Goal: Information Seeking & Learning: Understand process/instructions

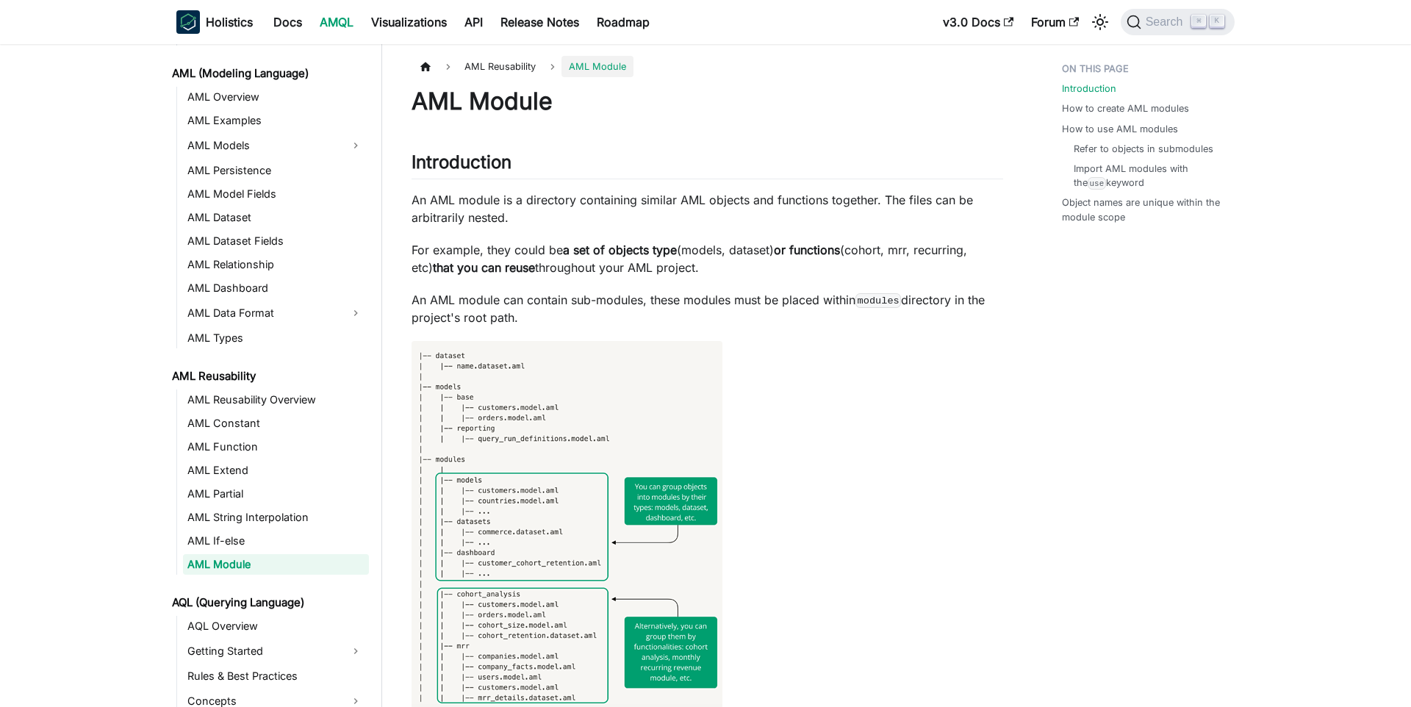
scroll to position [45, 0]
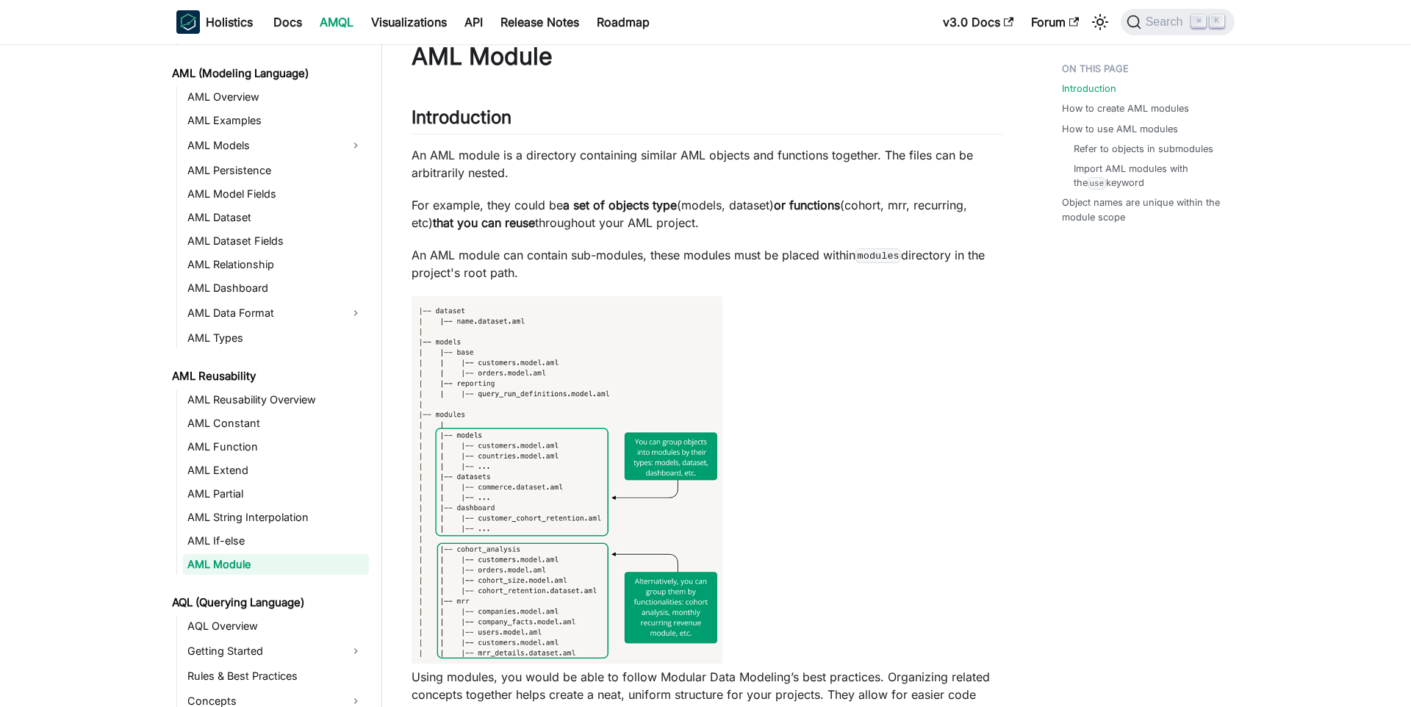
drag, startPoint x: 529, startPoint y: 241, endPoint x: 730, endPoint y: 280, distance: 205.0
click at [730, 280] on p "An AML module can contain sub-modules, these modules must be placed within modu…" at bounding box center [706, 263] width 591 height 35
drag, startPoint x: 807, startPoint y: 262, endPoint x: 943, endPoint y: 277, distance: 136.8
click at [943, 277] on p "An AML module can contain sub-modules, these modules must be placed within modu…" at bounding box center [706, 263] width 591 height 35
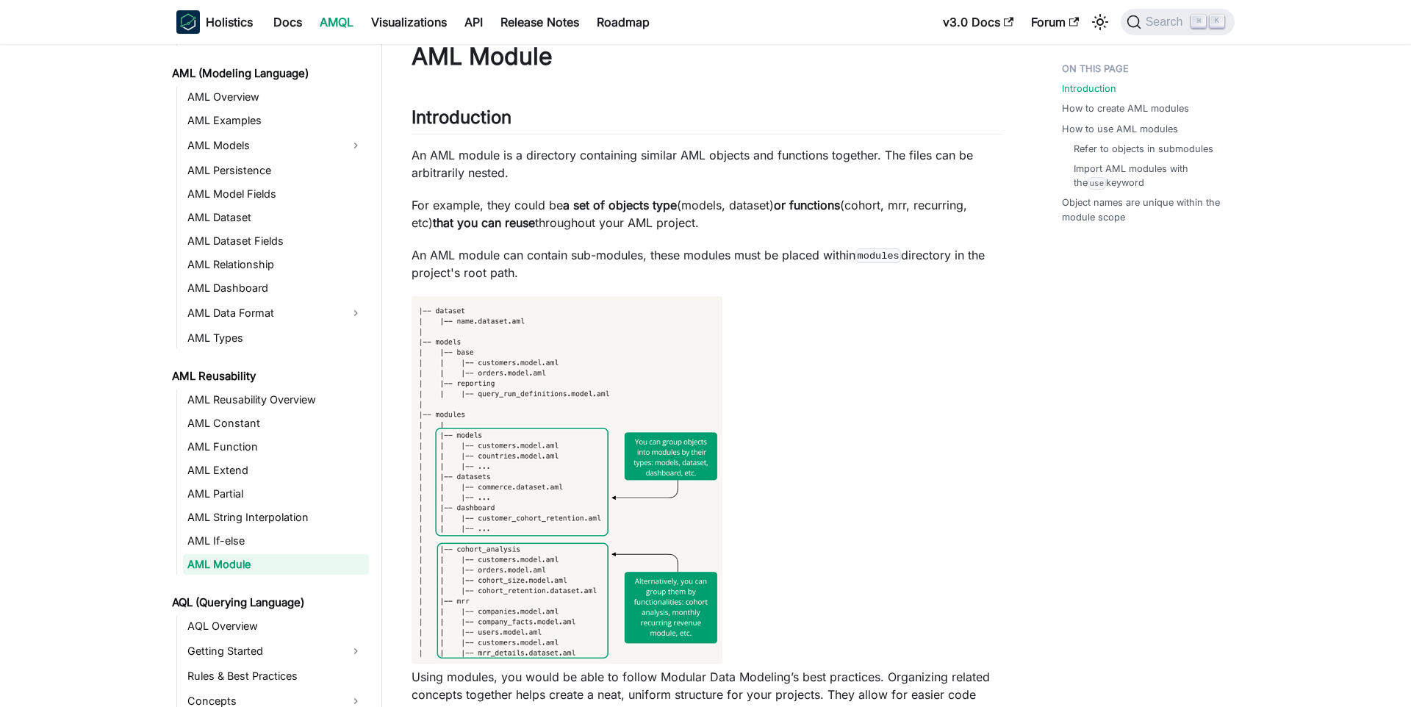
click at [943, 277] on p "An AML module can contain sub-modules, these modules must be placed within modu…" at bounding box center [706, 263] width 591 height 35
click at [857, 267] on p "An AML module can contain sub-modules, these modules must be placed within modu…" at bounding box center [706, 263] width 591 height 35
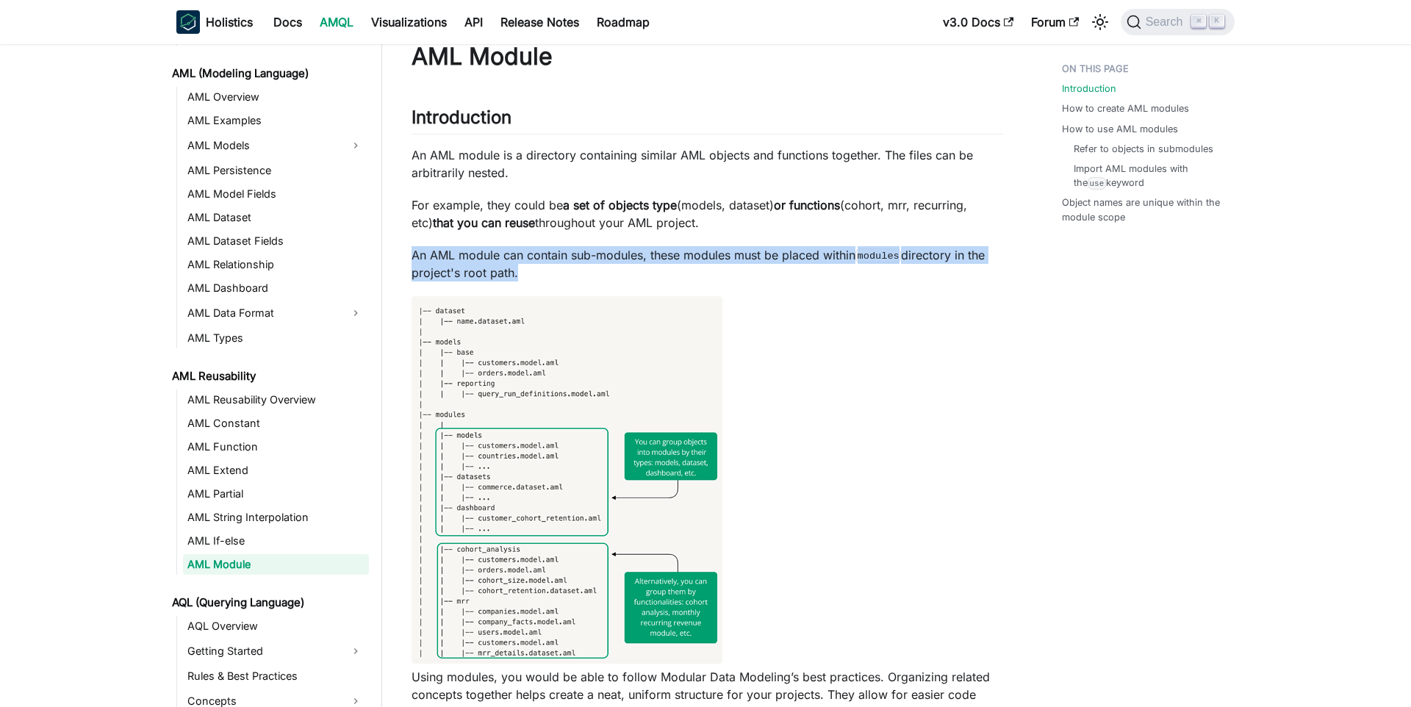
click at [857, 267] on p "An AML module can contain sub-modules, these modules must be placed within modu…" at bounding box center [706, 263] width 591 height 35
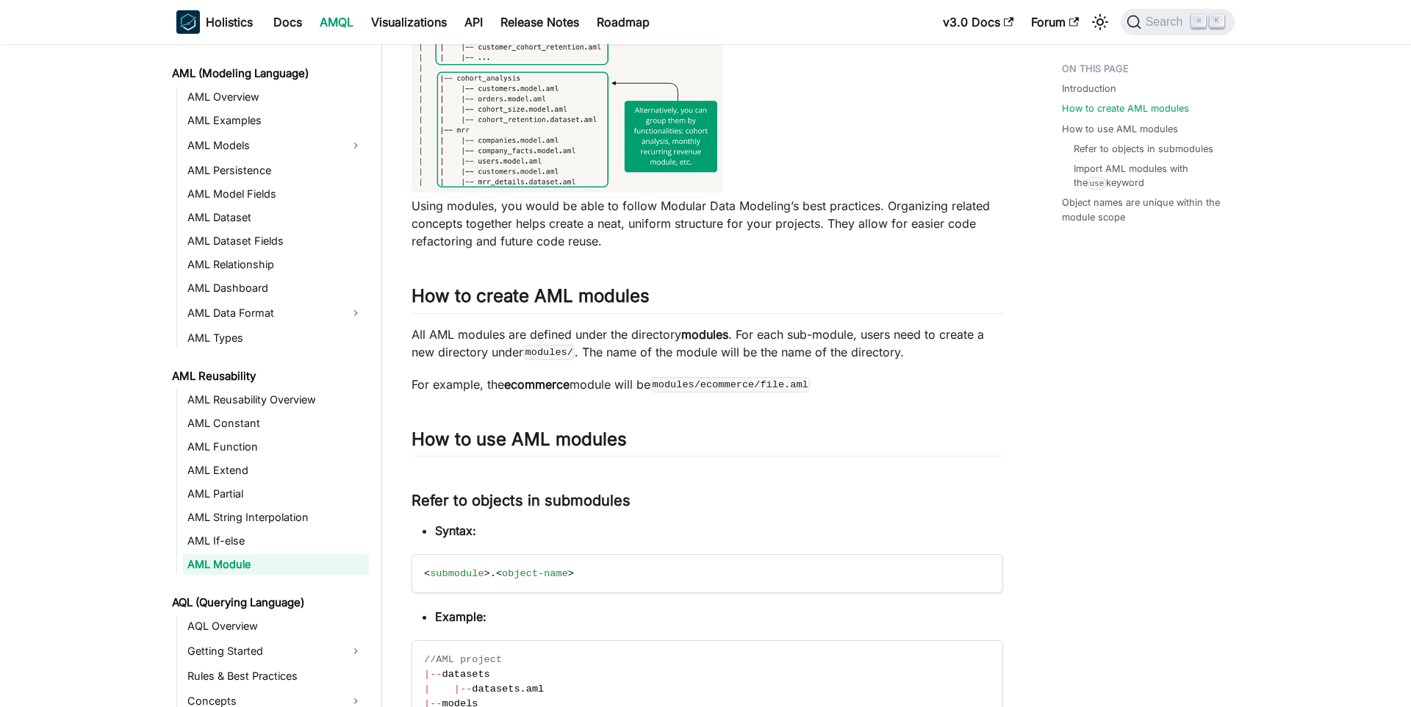
scroll to position [558, 0]
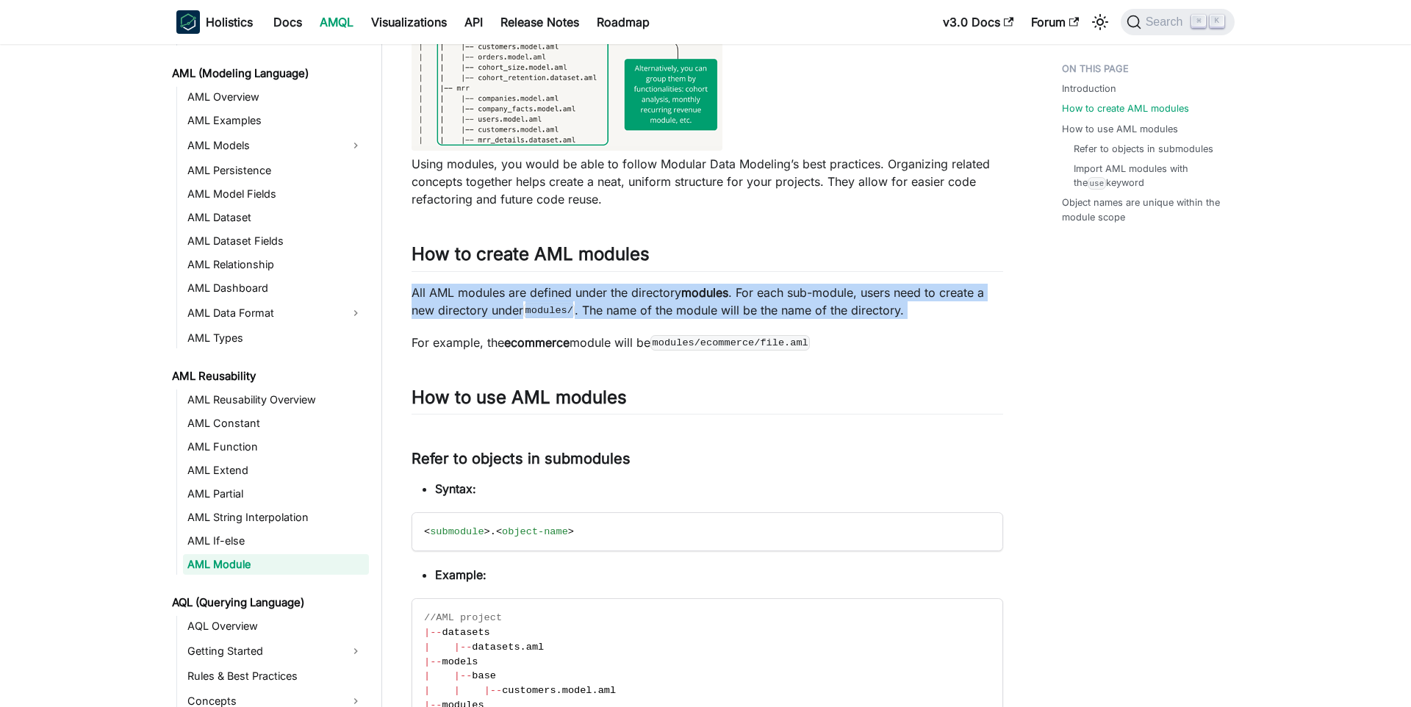
drag, startPoint x: 628, startPoint y: 275, endPoint x: 904, endPoint y: 326, distance: 280.8
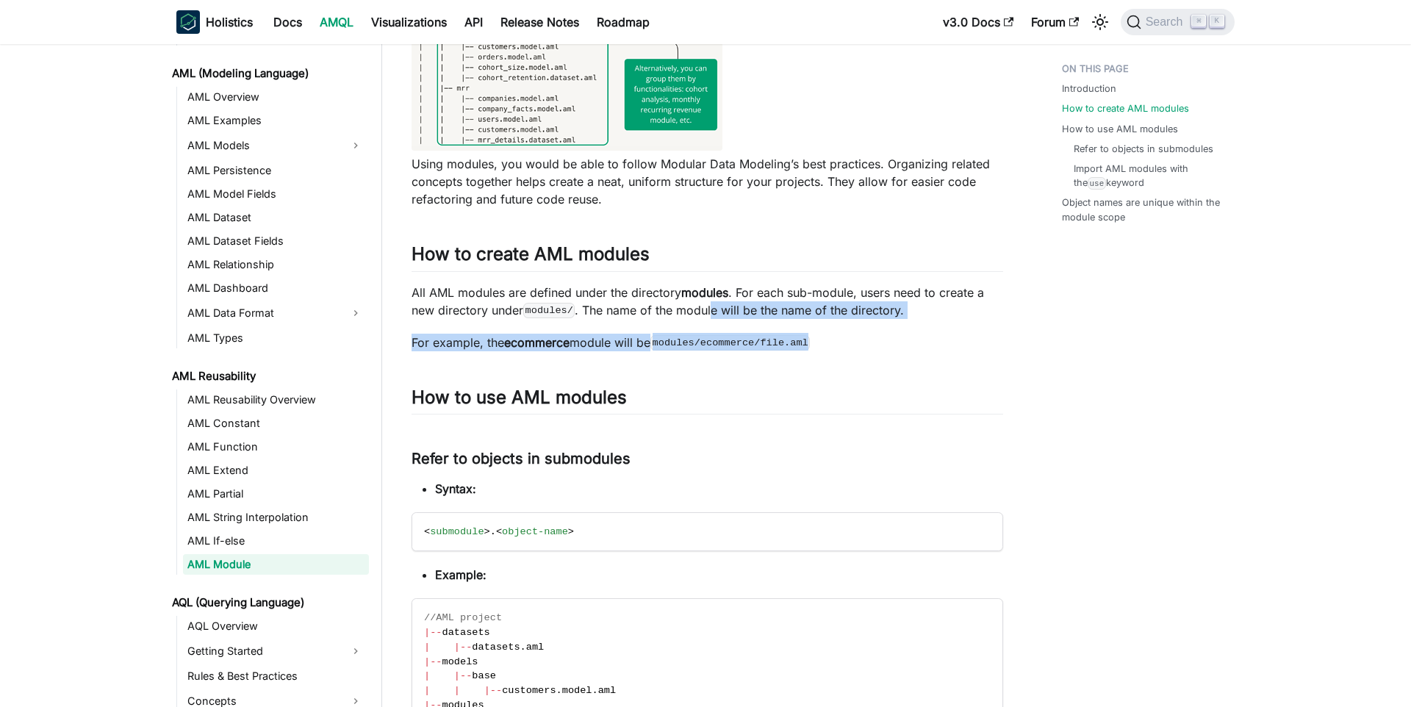
drag, startPoint x: 788, startPoint y: 326, endPoint x: 895, endPoint y: 340, distance: 108.2
click at [895, 340] on p "For example, the ecommerce module will be modules/ecommerce/file.aml" at bounding box center [706, 343] width 591 height 18
drag, startPoint x: 745, startPoint y: 320, endPoint x: 897, endPoint y: 346, distance: 154.4
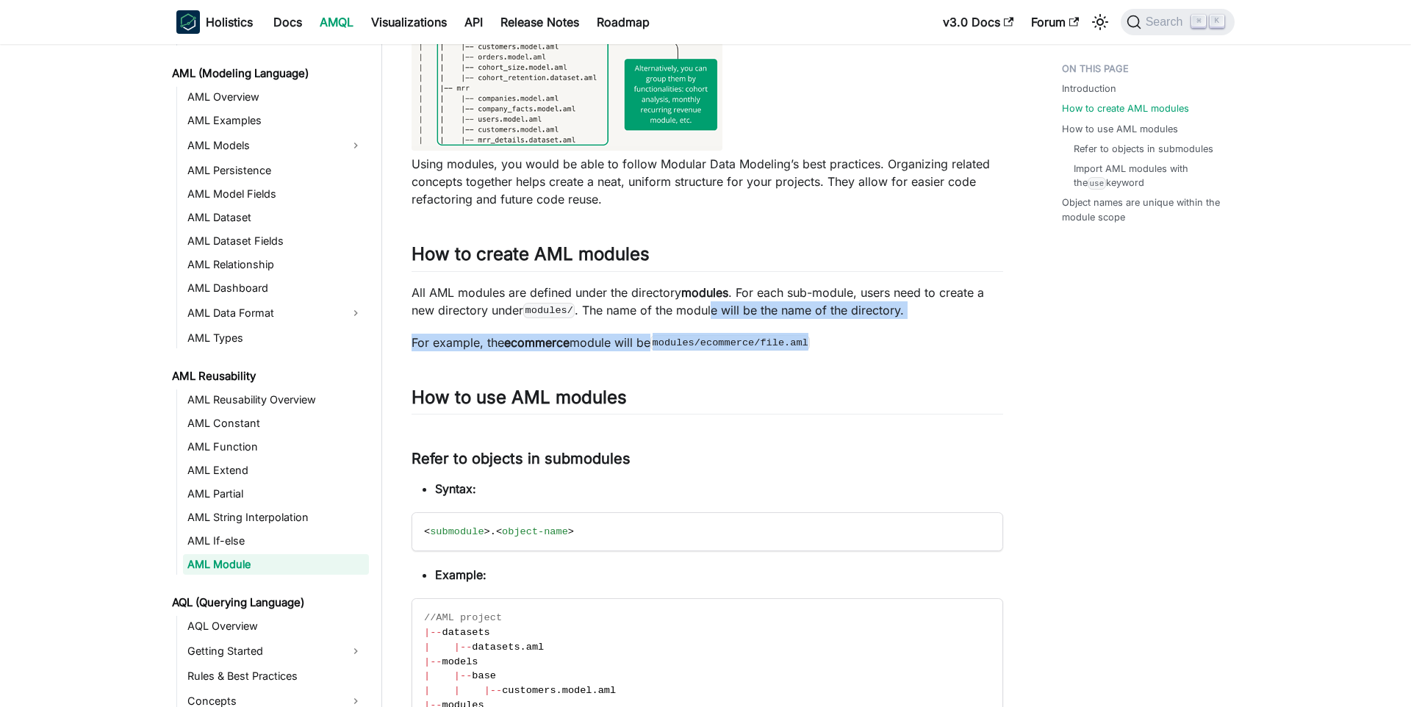
click at [897, 346] on p "For example, the ecommerce module will be modules/ecommerce/file.aml" at bounding box center [706, 343] width 591 height 18
drag, startPoint x: 681, startPoint y: 312, endPoint x: 864, endPoint y: 347, distance: 186.3
click at [864, 347] on p "For example, the ecommerce module will be modules/ecommerce/file.aml" at bounding box center [706, 343] width 591 height 18
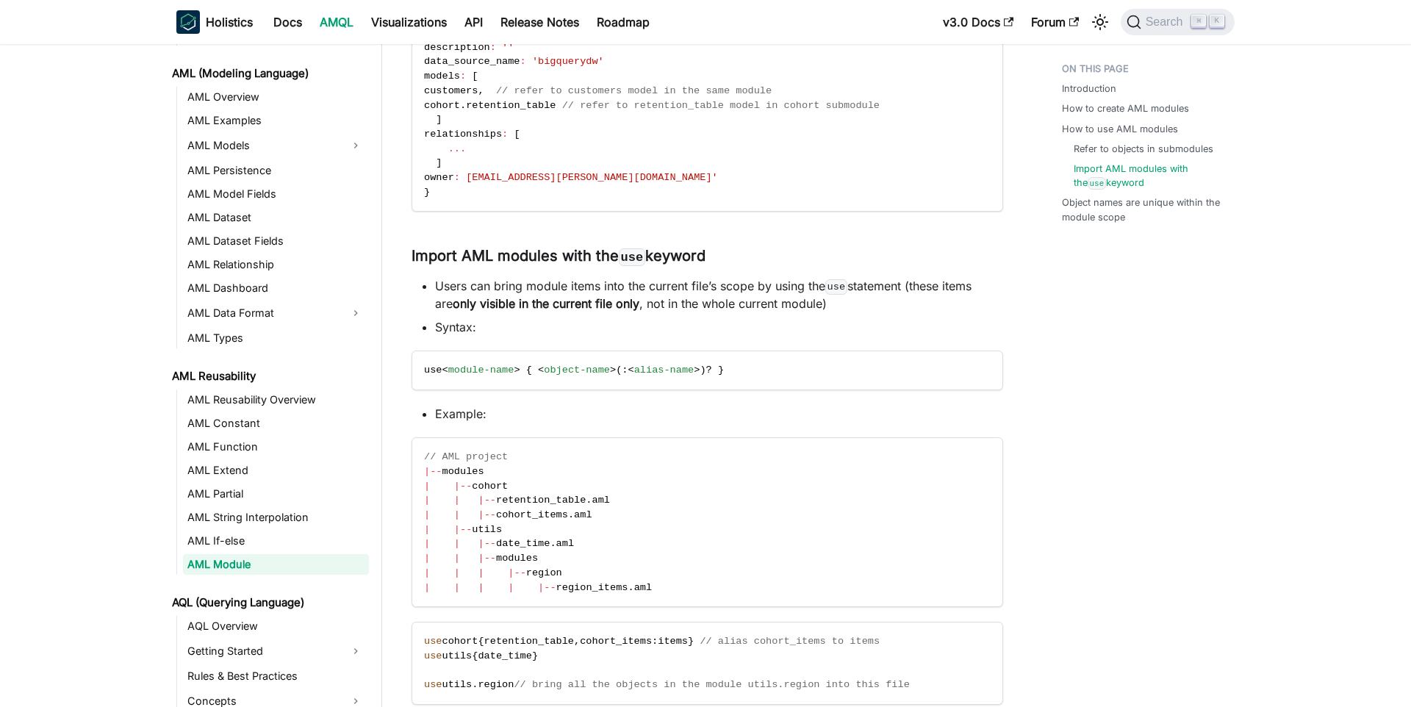
scroll to position [1712, 0]
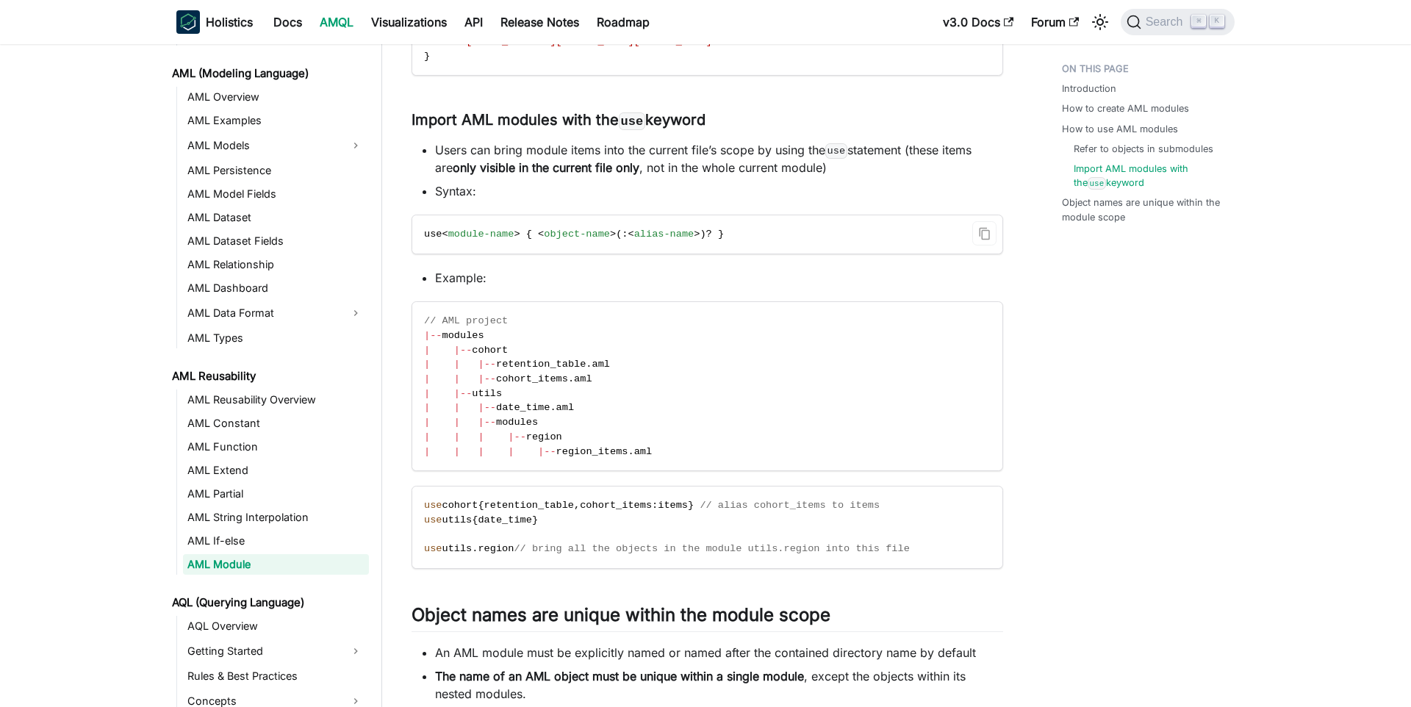
drag, startPoint x: 531, startPoint y: 230, endPoint x: 750, endPoint y: 253, distance: 220.1
click at [750, 253] on code "use < module-name > { < object-name > (: < alias-name > )? }" at bounding box center [706, 234] width 588 height 38
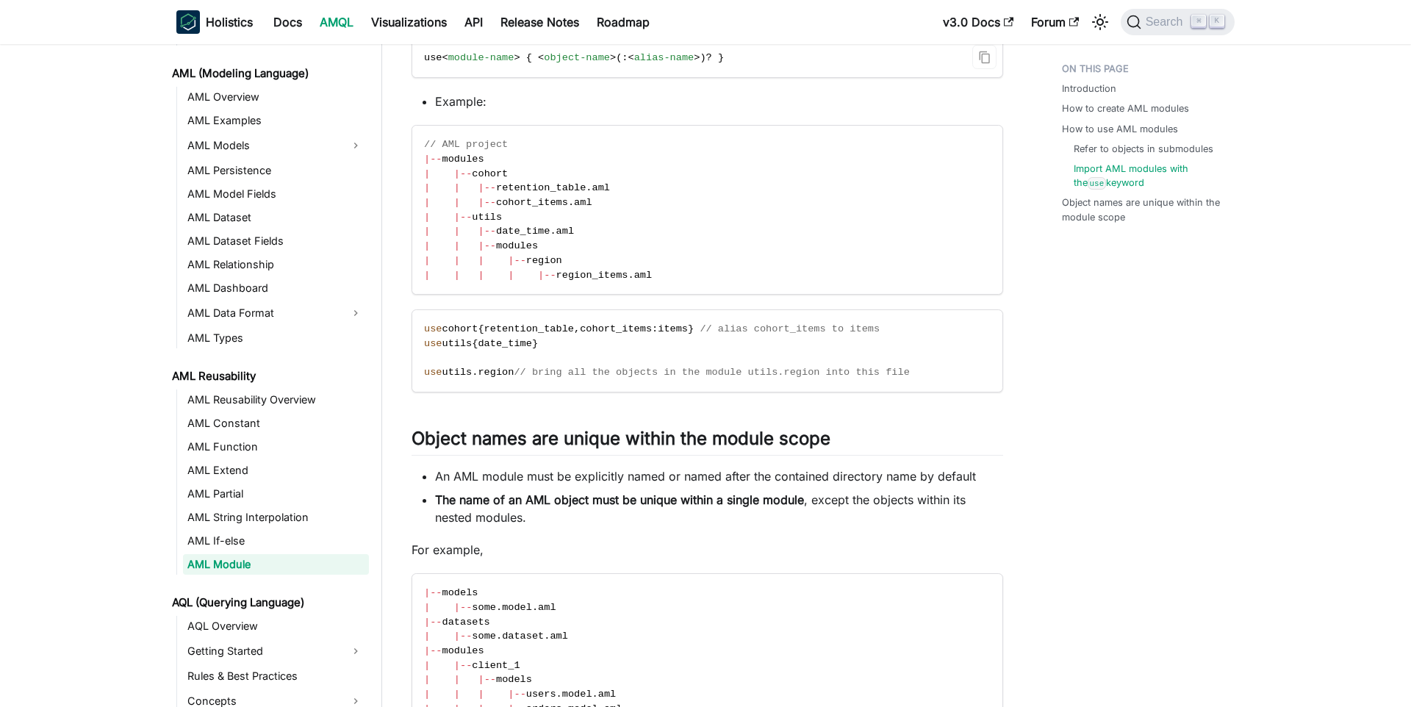
scroll to position [1931, 0]
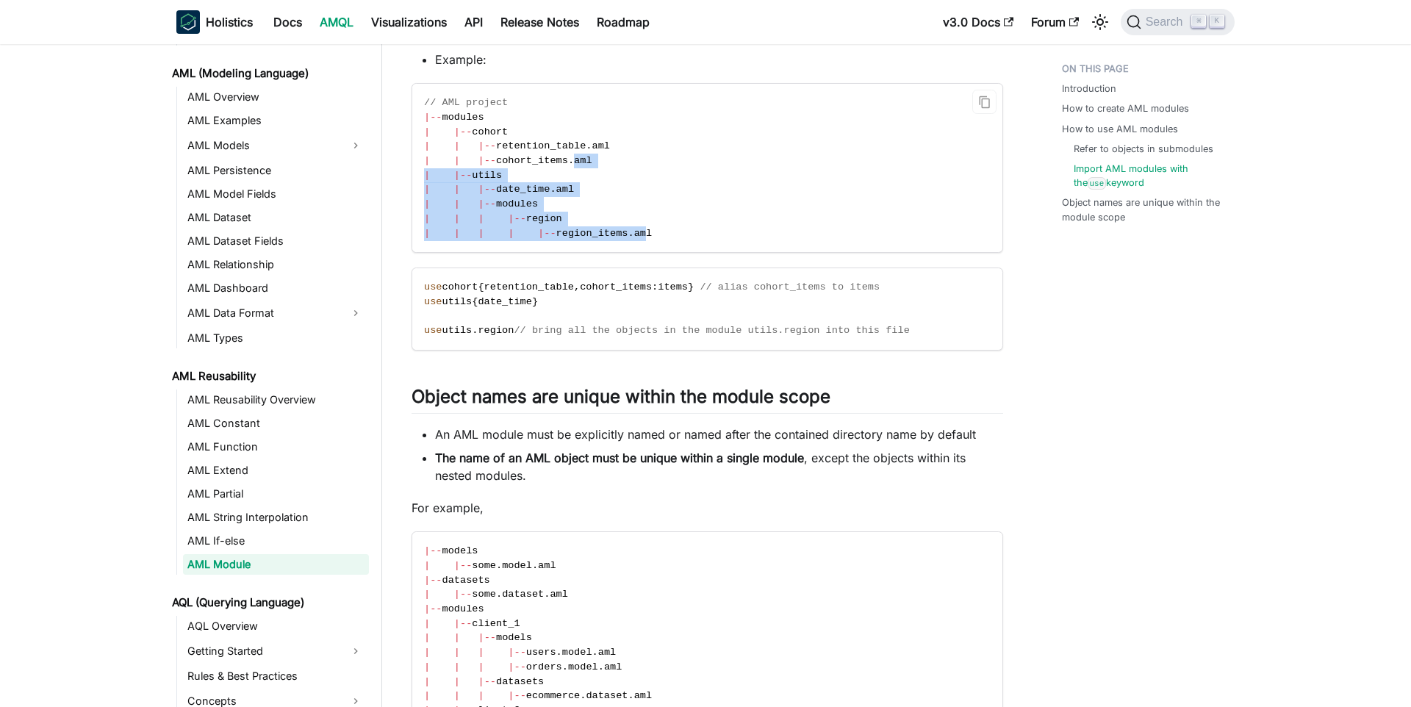
drag, startPoint x: 654, startPoint y: 233, endPoint x: 674, endPoint y: 158, distance: 77.5
click at [674, 158] on code "// AML project | - - modules | | - - cohort | | | - - retention_table . aml | |…" at bounding box center [706, 168] width 588 height 168
